Goal: Navigation & Orientation: Find specific page/section

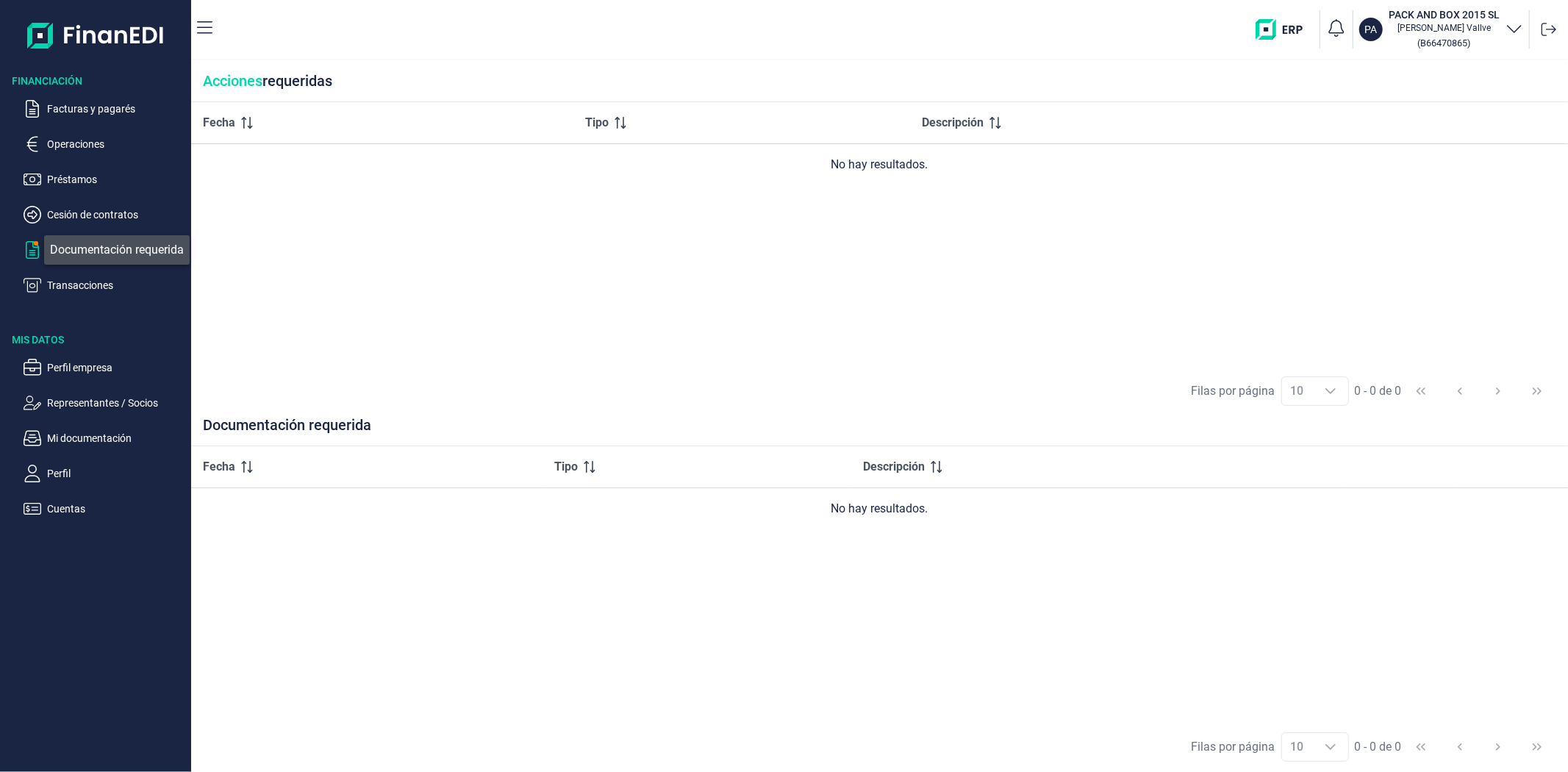
click at [30, 247] on icon "button" at bounding box center [32, 250] width 17 height 17
click at [74, 178] on p "Préstamos" at bounding box center [116, 179] width 138 height 17
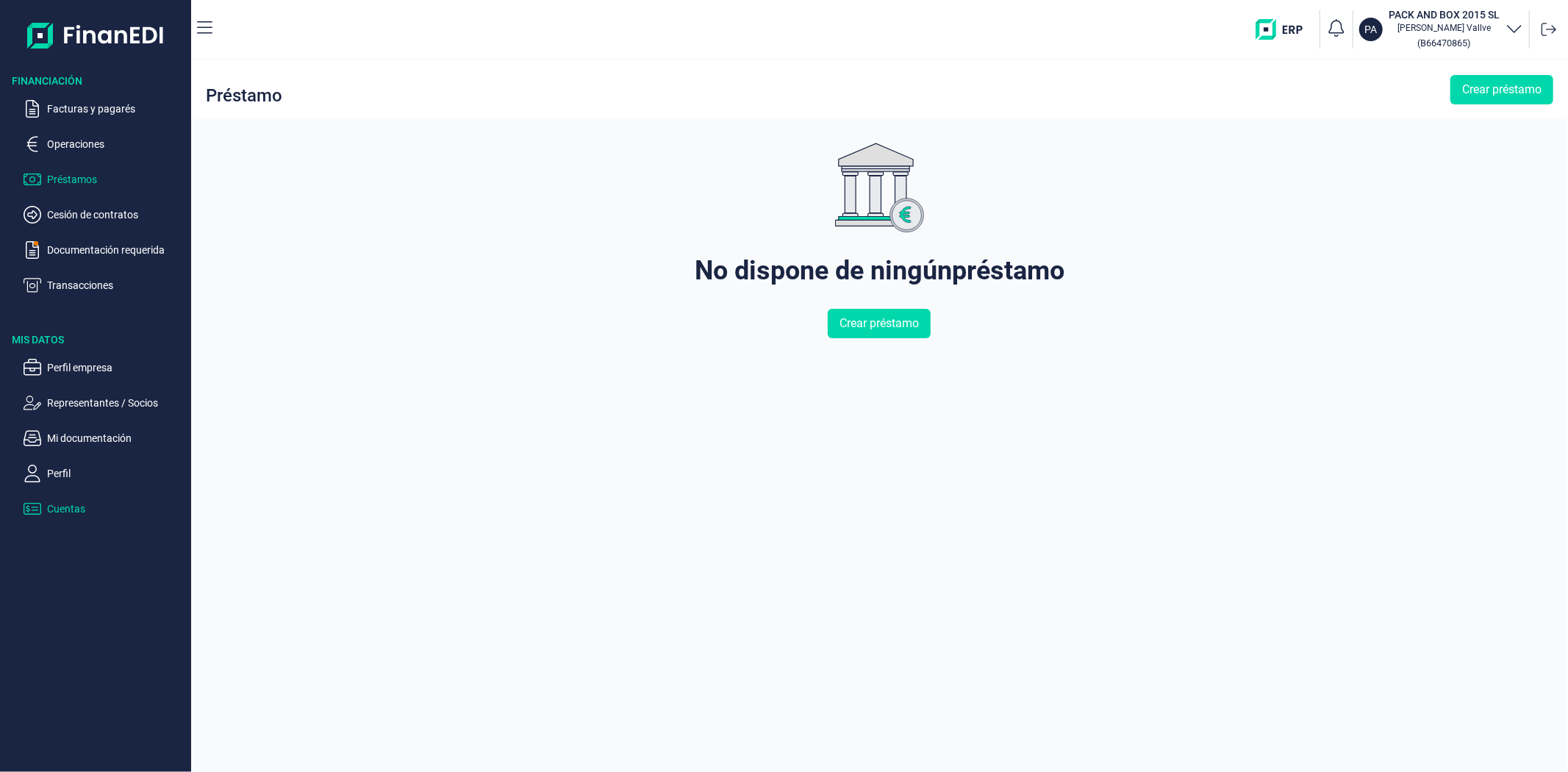
click at [87, 511] on p "Cuentas" at bounding box center [116, 508] width 138 height 17
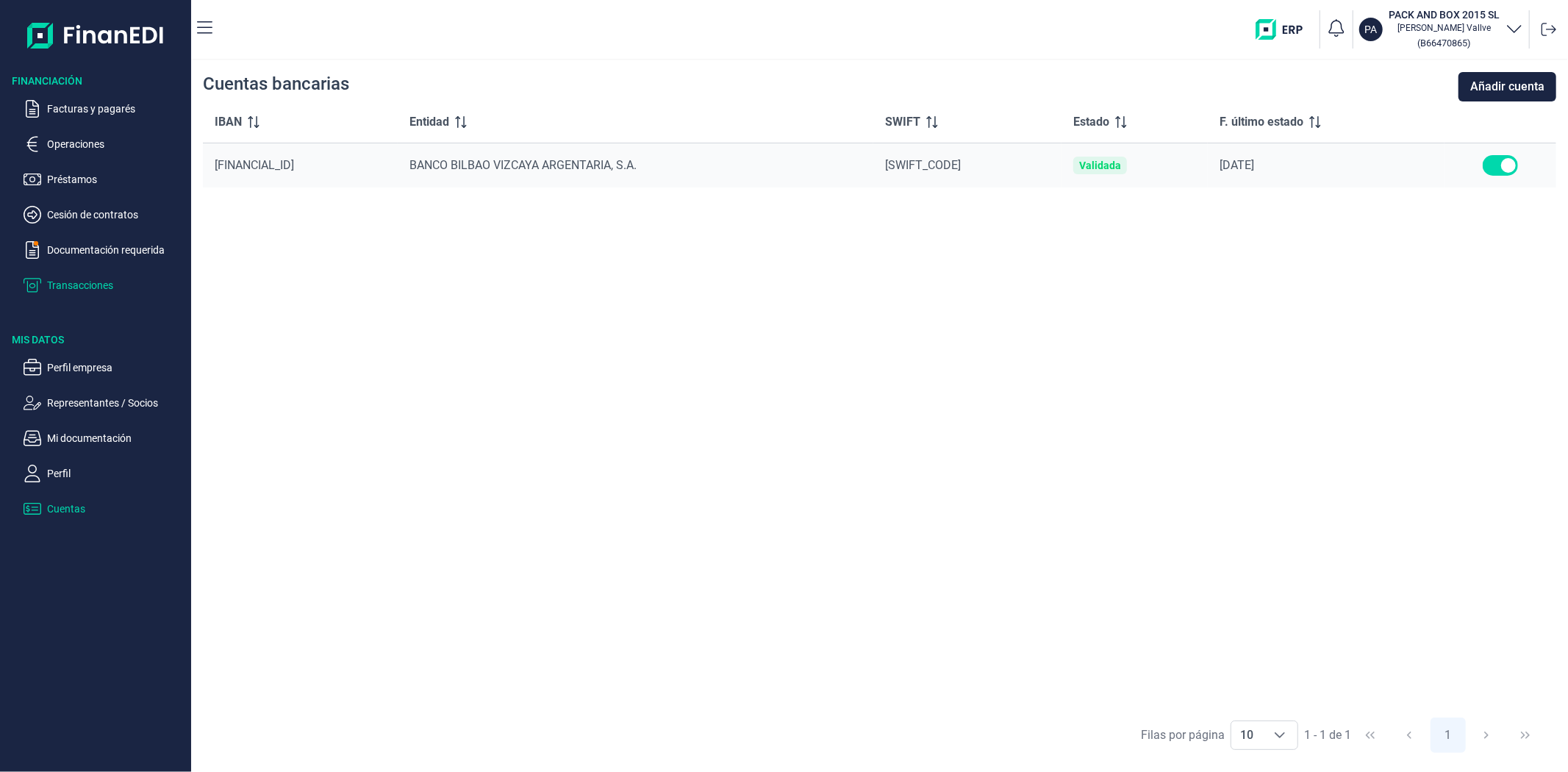
click at [82, 286] on p "Transacciones" at bounding box center [116, 285] width 138 height 17
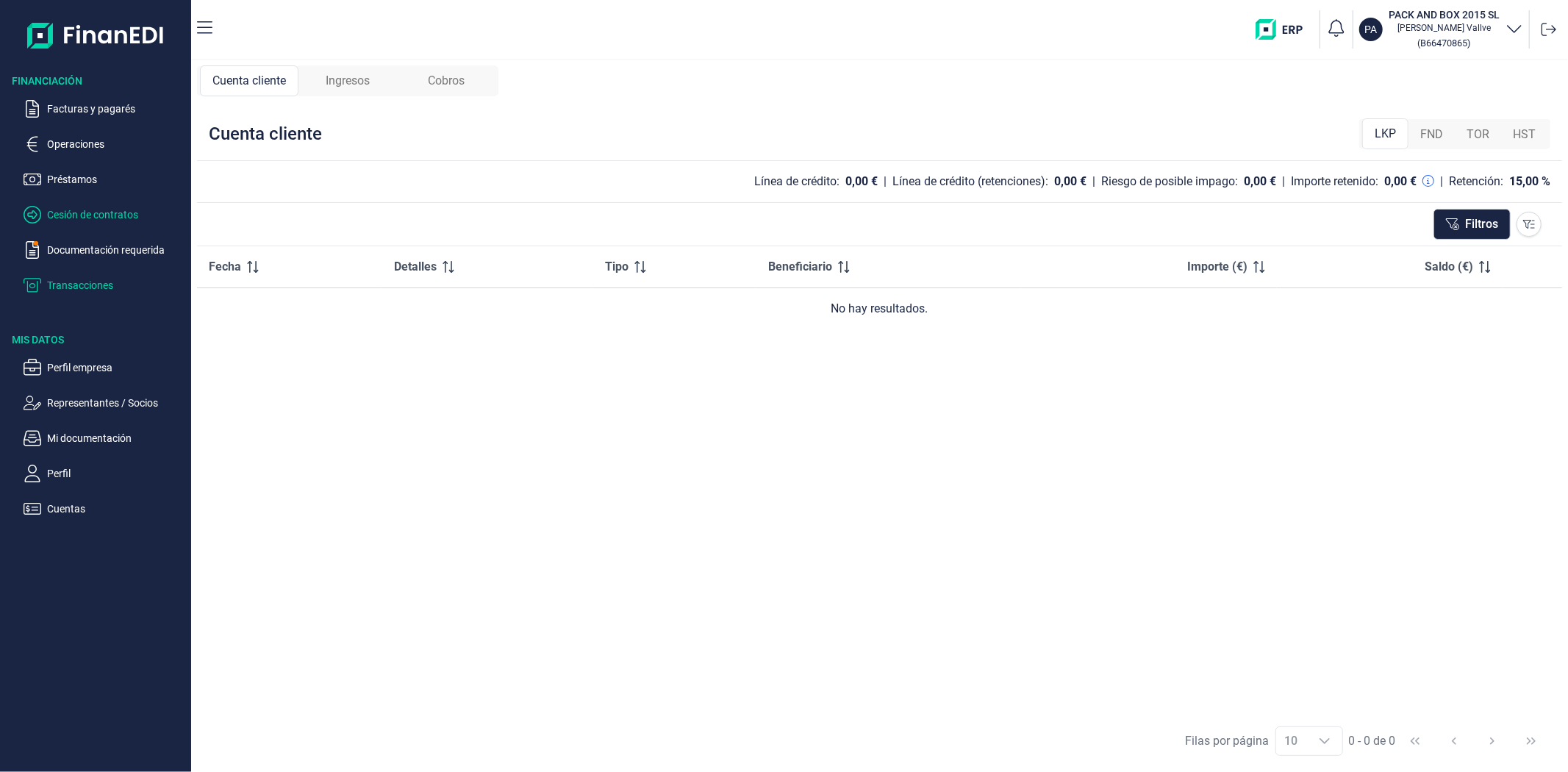
click at [85, 211] on p "Cesión de contratos" at bounding box center [116, 214] width 138 height 17
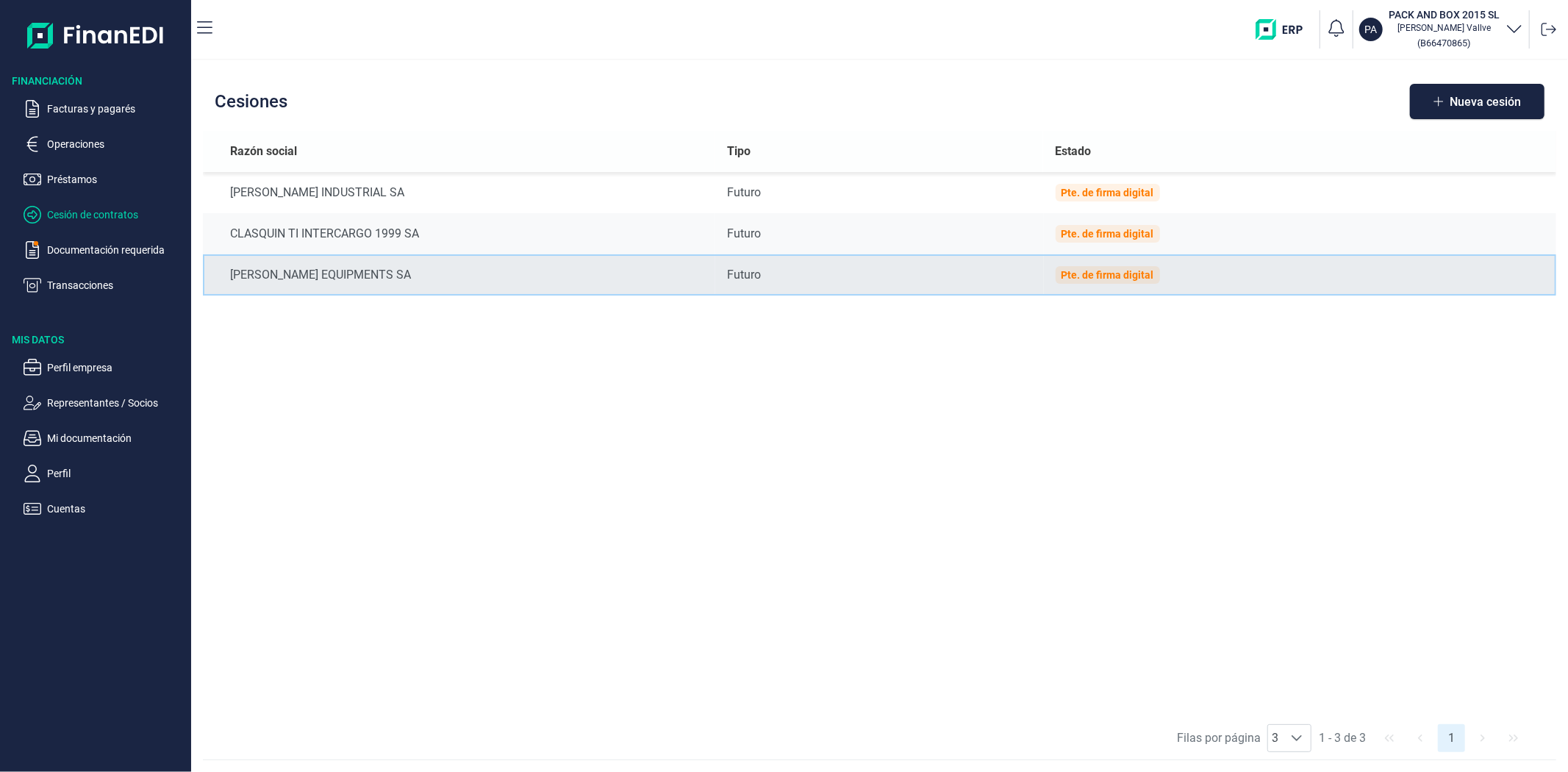
click at [1112, 275] on div "Pte. de firma digital" at bounding box center [1108, 275] width 92 height 12
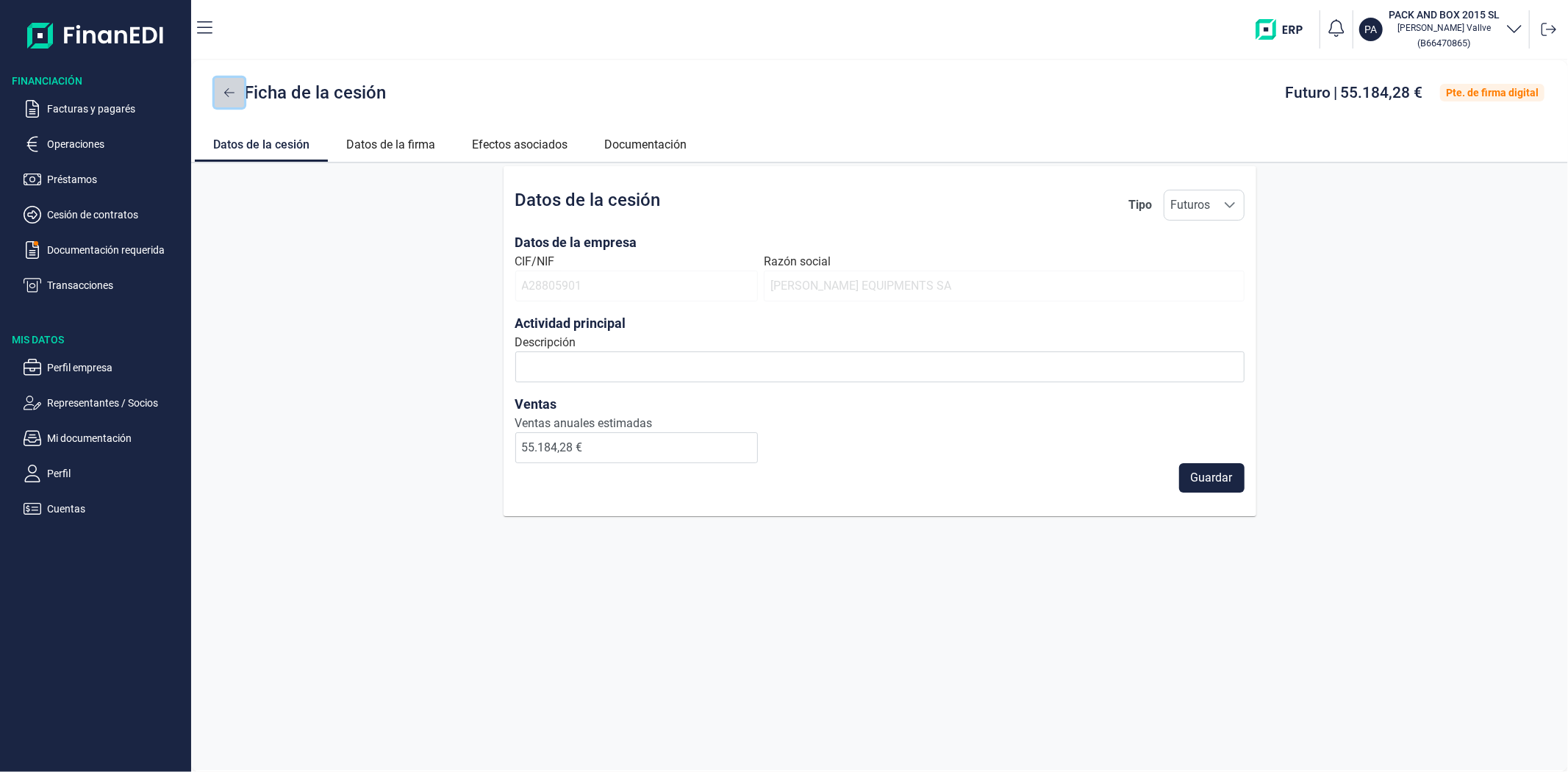
click at [225, 91] on icon at bounding box center [230, 93] width 10 height 12
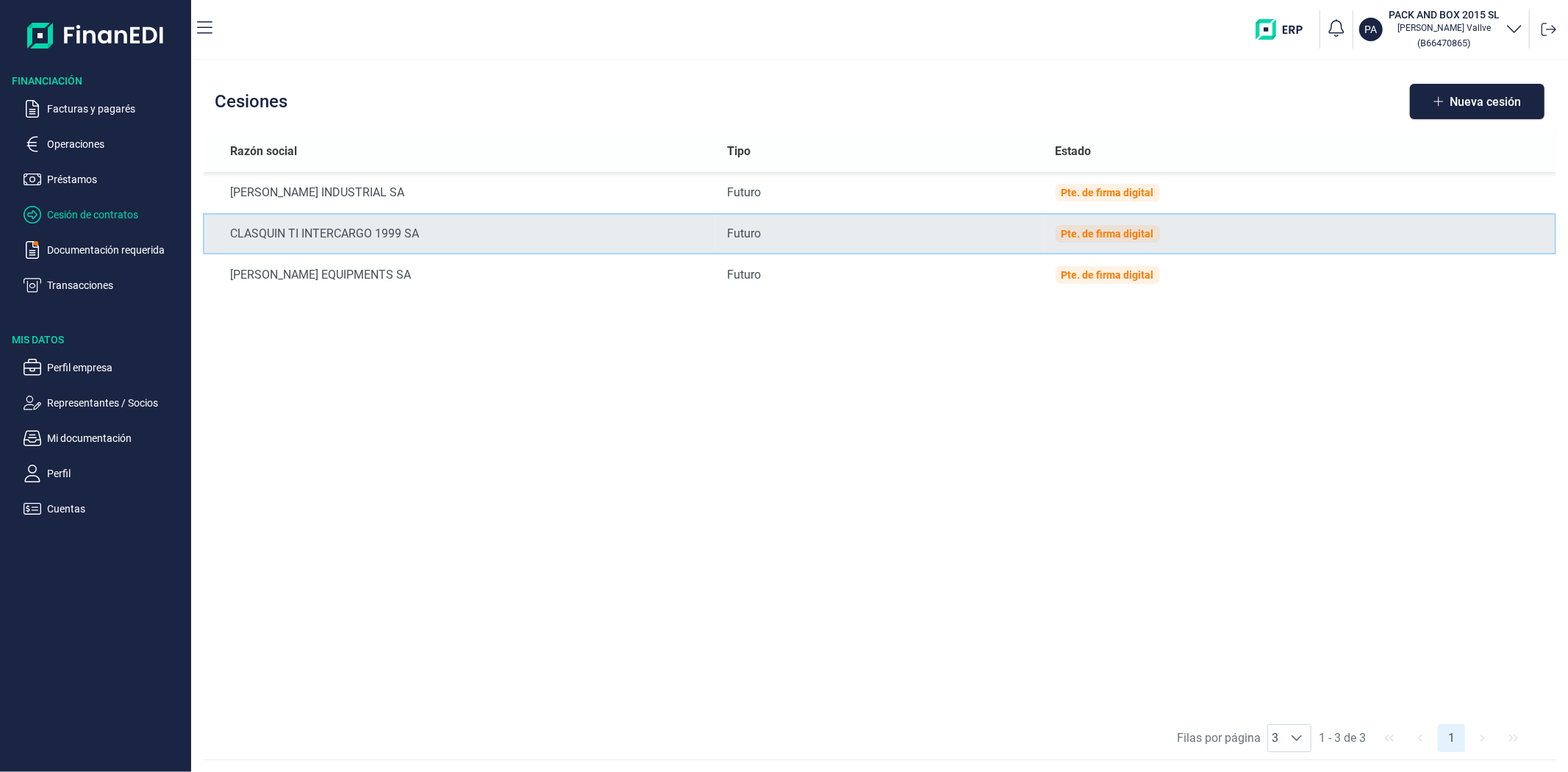
click at [1094, 234] on div "Pte. de firma digital" at bounding box center [1108, 234] width 92 height 12
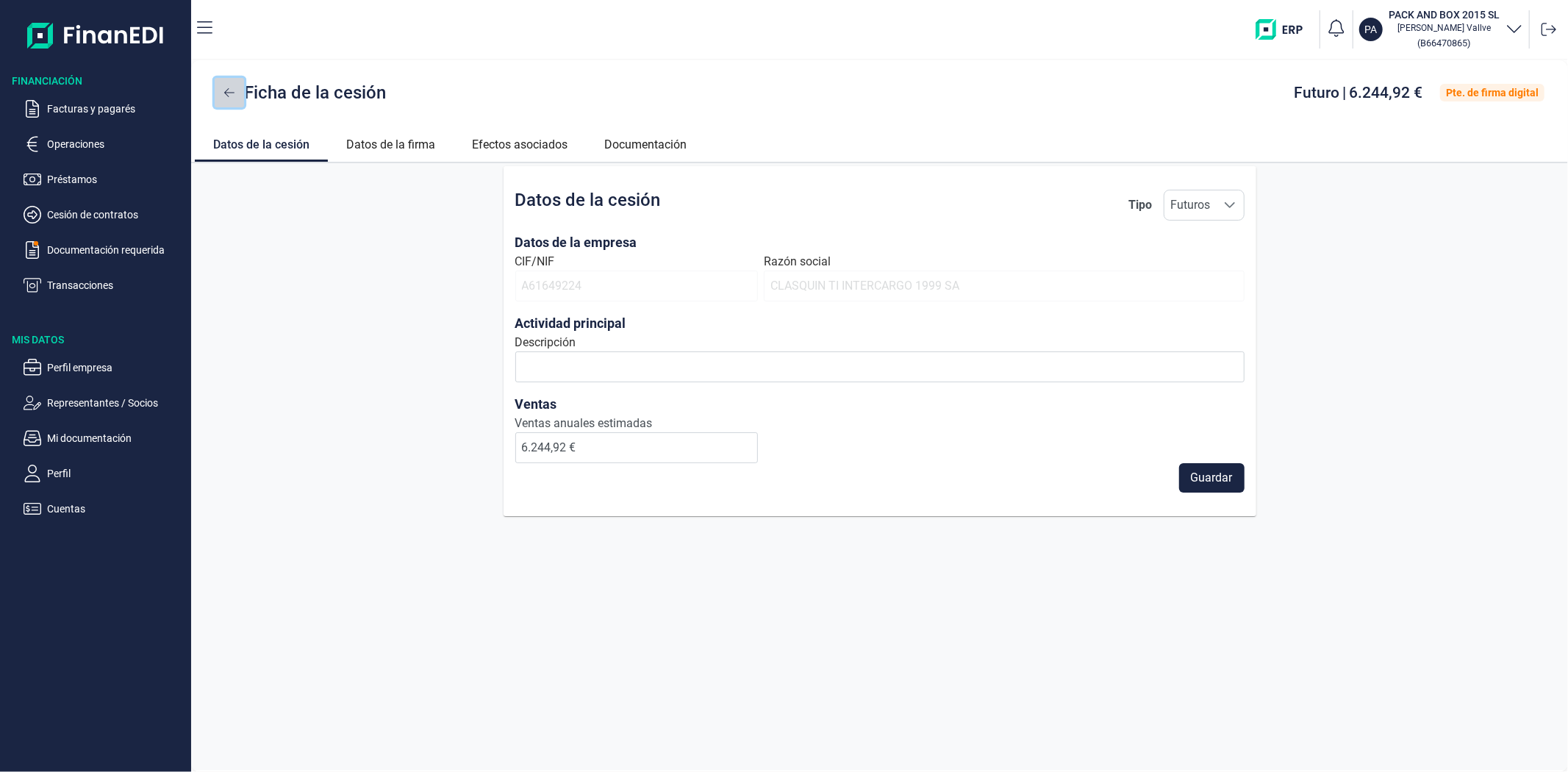
click at [225, 91] on icon at bounding box center [230, 93] width 10 height 12
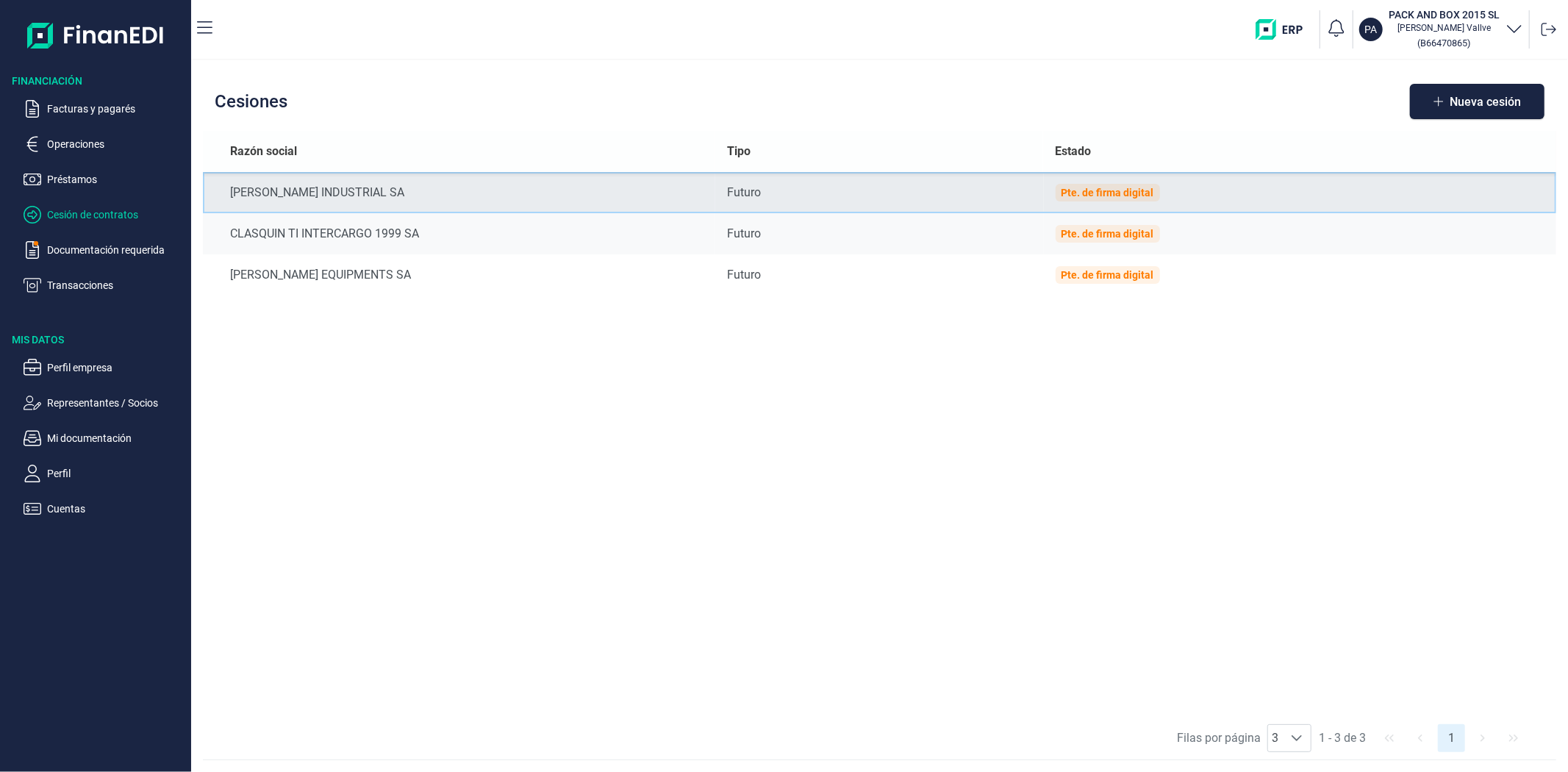
click at [1098, 185] on div "Pte. de firma digital" at bounding box center [1108, 192] width 104 height 17
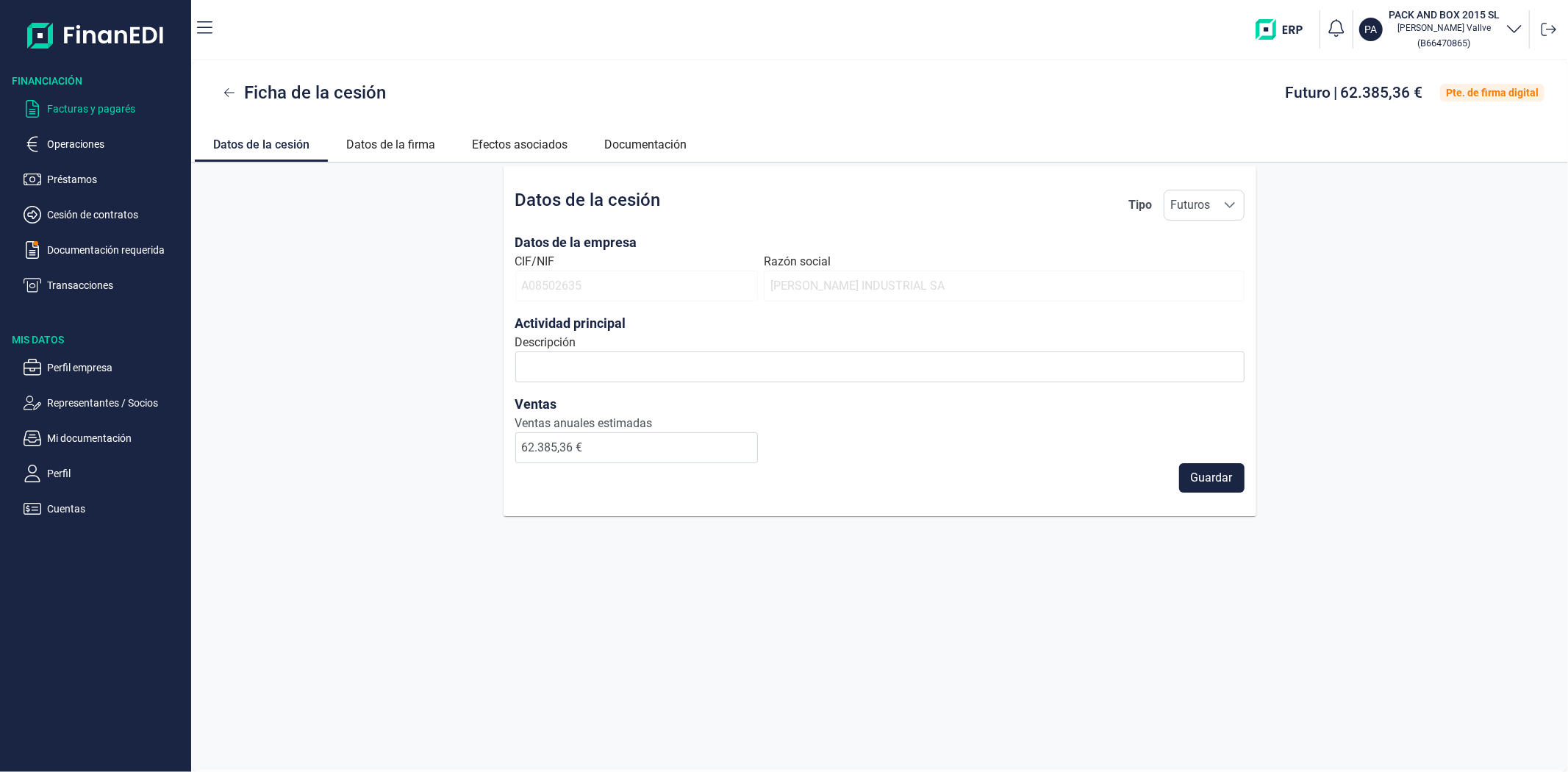
click at [90, 111] on p "Facturas y pagarés" at bounding box center [116, 109] width 138 height 17
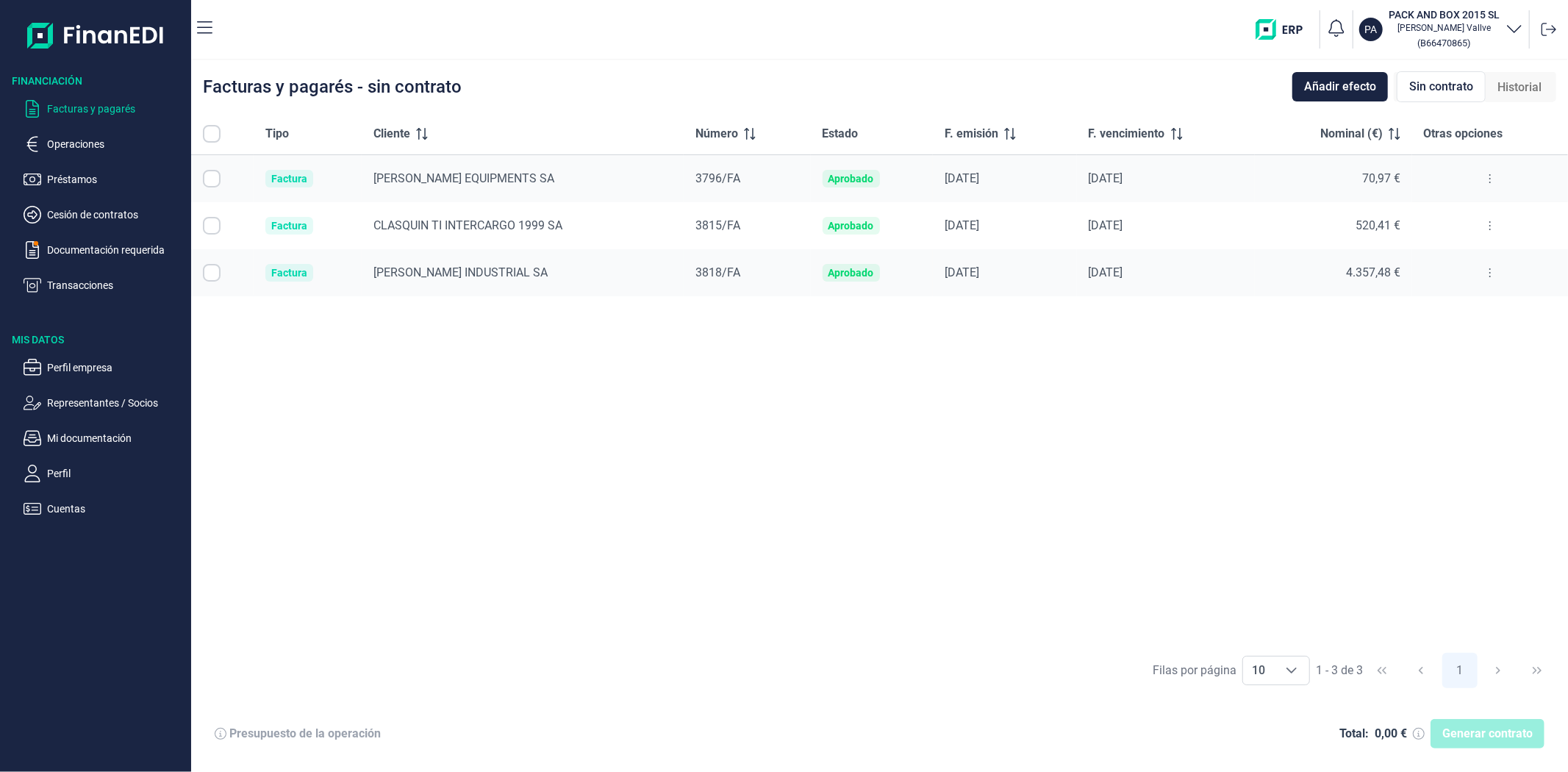
checkbox input "true"
click at [1492, 174] on button at bounding box center [1491, 178] width 26 height 23
